Goal: Navigation & Orientation: Go to known website

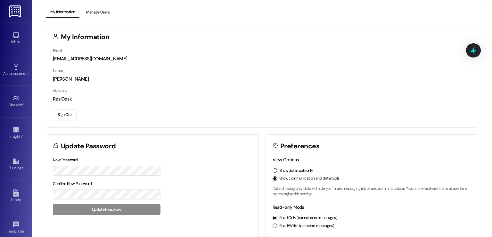
click at [99, 12] on button "Manage Users" at bounding box center [98, 12] width 32 height 11
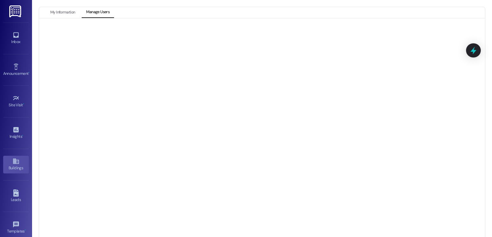
click at [11, 164] on div "Buildings" at bounding box center [16, 167] width 32 height 6
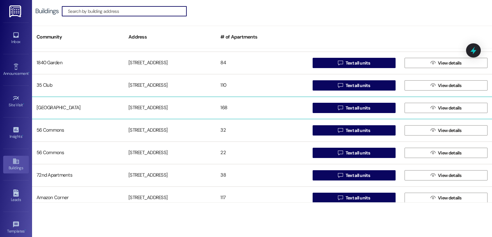
scroll to position [96, 0]
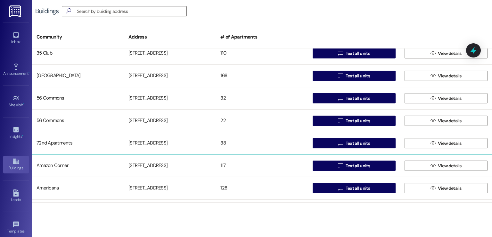
click at [147, 135] on div "72nd Apartments [STREET_ADDRESS]  Text all units  View details" at bounding box center [262, 143] width 460 height 22
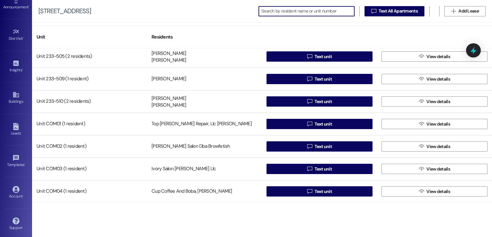
scroll to position [68, 0]
click at [13, 184] on icon at bounding box center [16, 187] width 7 height 7
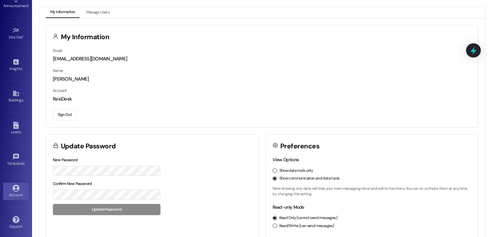
click at [63, 113] on button "Sign Out" at bounding box center [65, 114] width 24 height 11
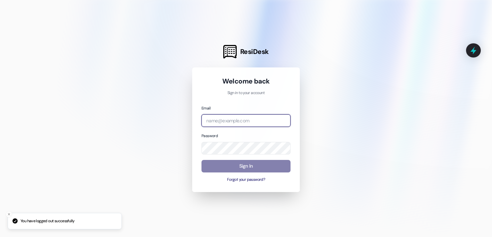
click at [257, 121] on input "email" at bounding box center [246, 120] width 89 height 13
paste input "[EMAIL_ADDRESS][DOMAIN_NAME]"
type input "[EMAIL_ADDRESS][DOMAIN_NAME]"
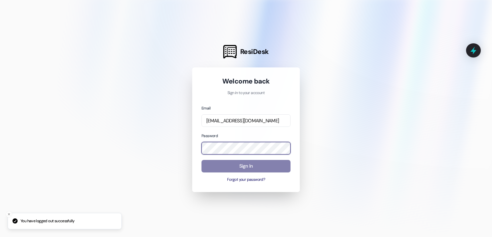
scroll to position [0, 0]
